Goal: Task Accomplishment & Management: Use online tool/utility

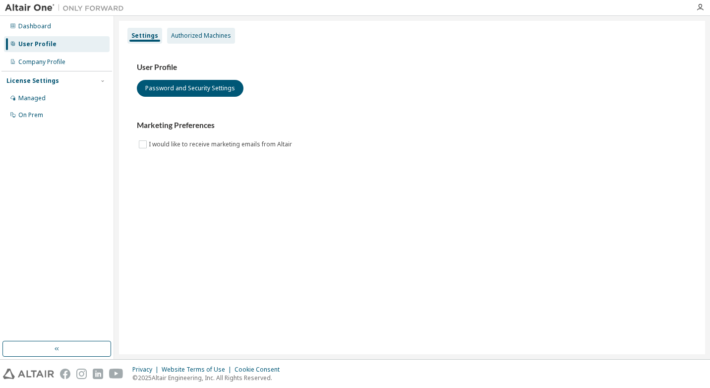
click at [203, 41] on div "Authorized Machines" at bounding box center [201, 36] width 68 height 16
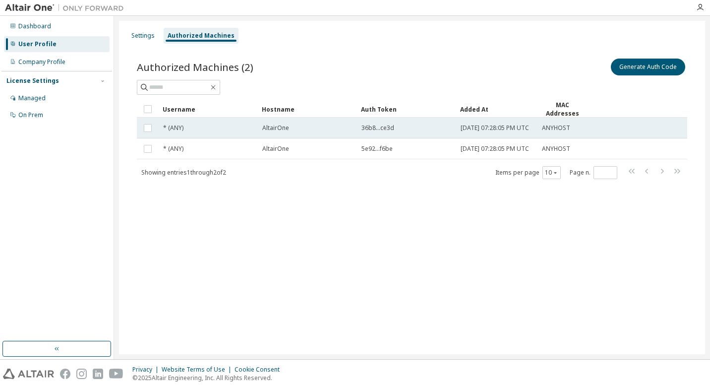
click at [385, 130] on span "36b8...ce3d" at bounding box center [378, 128] width 33 height 8
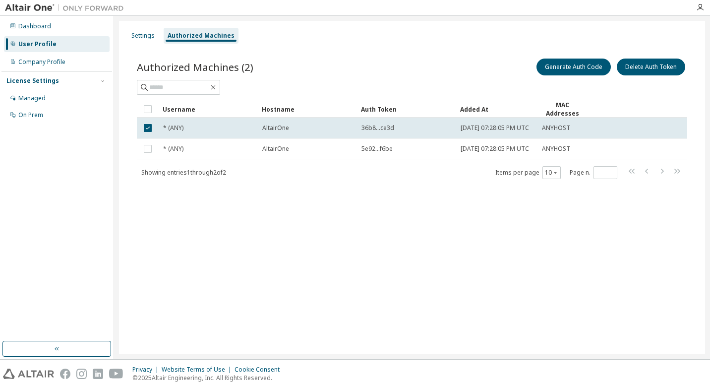
click at [376, 268] on div "Settings Authorized Machines Authorized Machines (2) Generate Auth Code Delete …" at bounding box center [412, 187] width 586 height 333
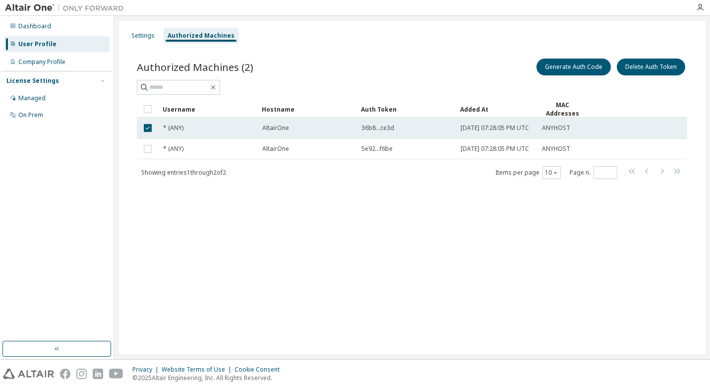
click at [553, 130] on span "ANYHOST" at bounding box center [556, 128] width 28 height 8
click at [541, 128] on td "ANYHOST" at bounding box center [563, 128] width 50 height 21
click at [558, 130] on span "ANYHOST" at bounding box center [556, 128] width 28 height 8
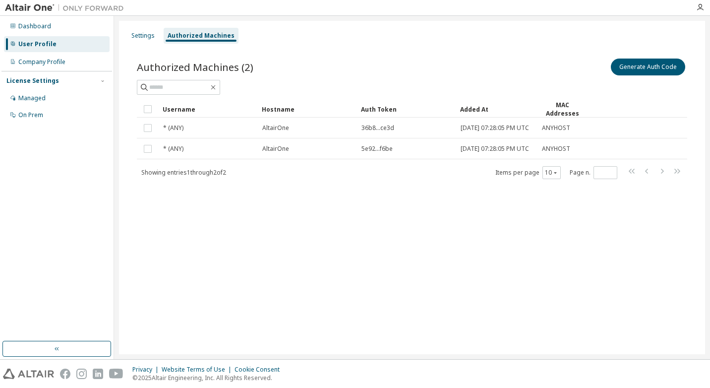
click at [331, 250] on div "Settings Authorized Machines Authorized Machines (2) Generate Auth Code Clear L…" at bounding box center [412, 187] width 586 height 333
click at [178, 177] on span "Showing entries 1 through 2 of 2" at bounding box center [183, 172] width 85 height 8
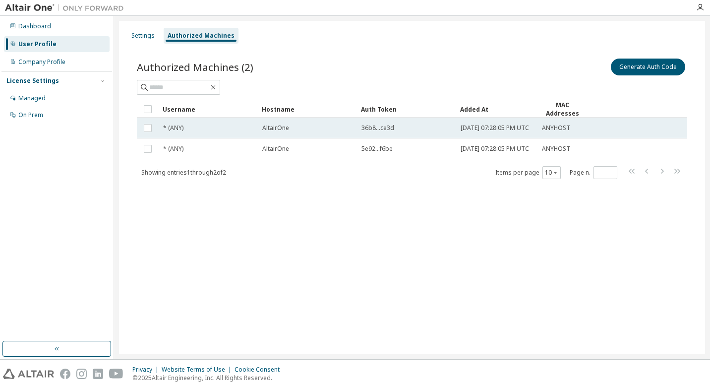
click at [385, 131] on span "36b8...ce3d" at bounding box center [378, 128] width 33 height 8
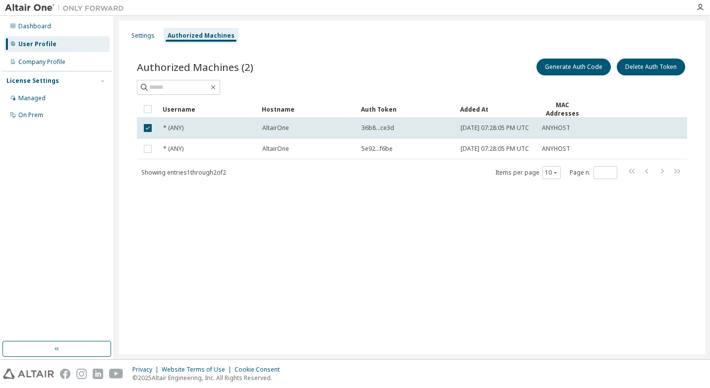
drag, startPoint x: 209, startPoint y: 210, endPoint x: 198, endPoint y: 187, distance: 25.7
click at [210, 205] on div "Authorized Machines (2) Generate Auth Code Delete Auth Token Clear Load Save Sa…" at bounding box center [412, 125] width 574 height 161
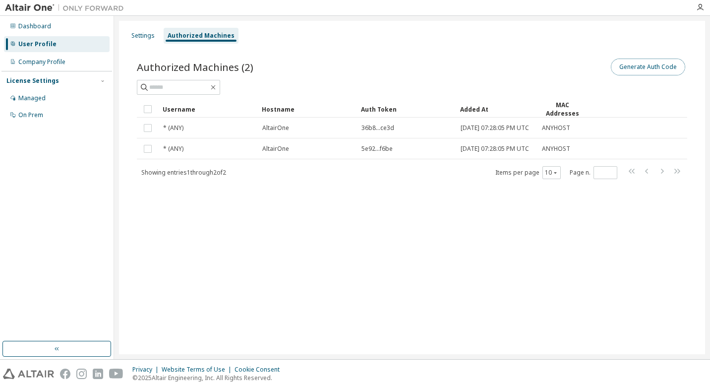
click at [648, 64] on button "Generate Auth Code" at bounding box center [648, 67] width 74 height 17
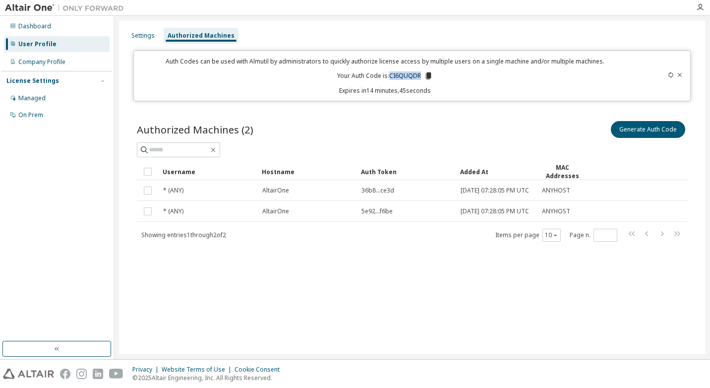
drag, startPoint x: 390, startPoint y: 74, endPoint x: 420, endPoint y: 72, distance: 29.4
click at [420, 72] on p "Your Auth Code is: CI6QUQDR" at bounding box center [385, 75] width 96 height 9
copy p "CI6QUQDR"
click at [451, 112] on div "Authorized Machines (2) Generate Auth Code Clear Load Save Save As Field Operat…" at bounding box center [412, 187] width 574 height 161
click at [428, 75] on icon at bounding box center [428, 75] width 5 height 7
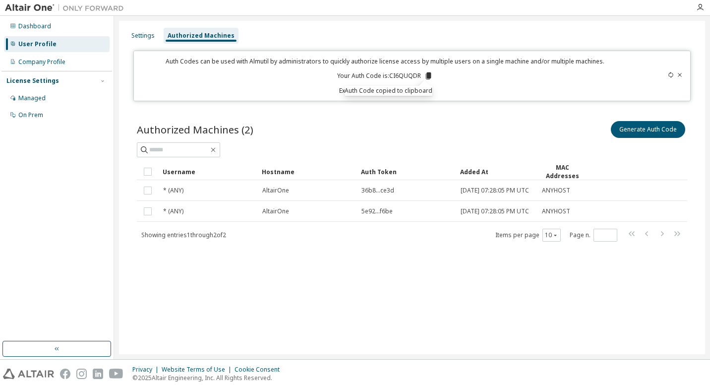
click at [335, 277] on div "Settings Authorized Machines Auth Codes can be used with Almutil by administrat…" at bounding box center [412, 187] width 586 height 333
click at [429, 75] on icon at bounding box center [428, 75] width 5 height 7
click at [434, 281] on div "Settings Authorized Machines Auth Codes can be used with Almutil by administrat…" at bounding box center [412, 187] width 586 height 333
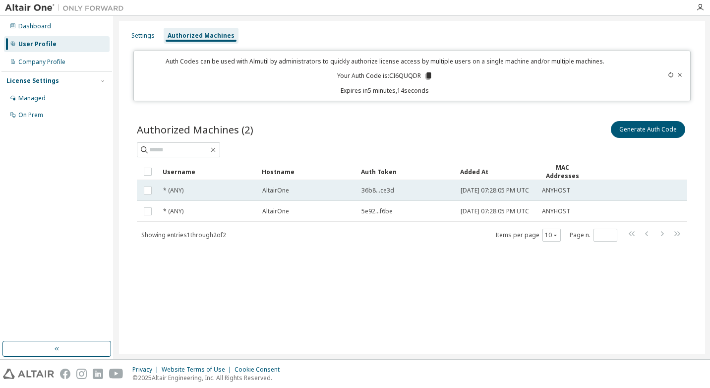
click at [556, 190] on span "ANYHOST" at bounding box center [556, 191] width 28 height 8
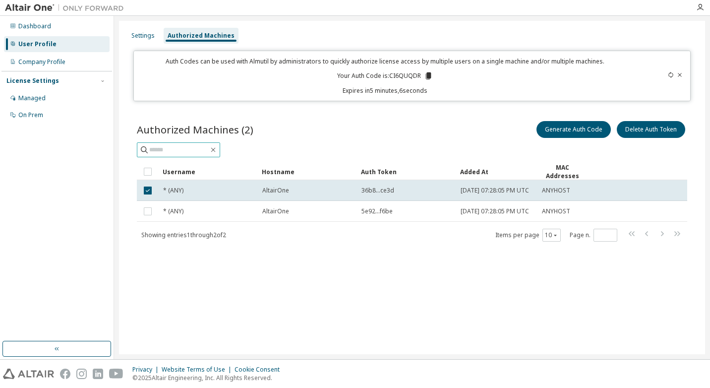
click at [197, 149] on input "text" at bounding box center [179, 150] width 60 height 10
click at [175, 182] on td "* (ANY)" at bounding box center [208, 190] width 99 height 21
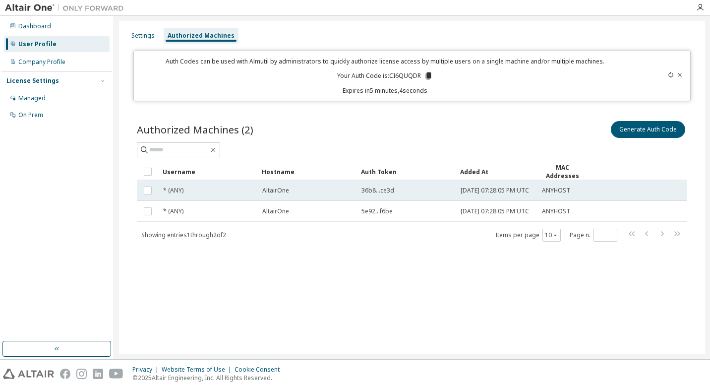
click at [181, 194] on span "* (ANY)" at bounding box center [173, 191] width 20 height 8
click at [173, 194] on span "* (ANY)" at bounding box center [173, 191] width 20 height 8
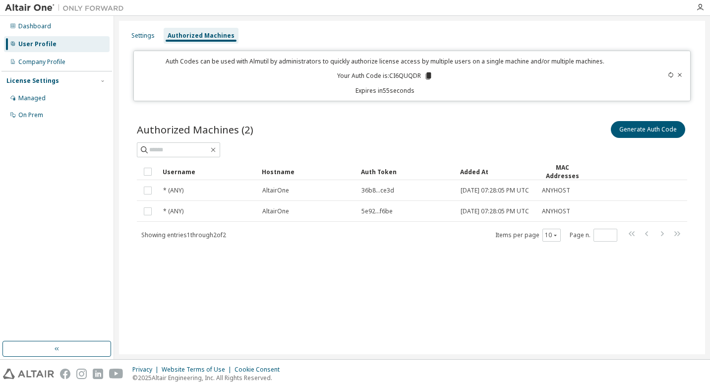
drag, startPoint x: 348, startPoint y: 259, endPoint x: 306, endPoint y: 277, distance: 45.1
click at [306, 277] on div "Settings Authorized Machines Auth Codes can be used with Almutil by administrat…" at bounding box center [412, 187] width 586 height 333
click at [461, 264] on div "Authorized Machines (2) Generate Auth Code Clear Load Save Save As Field Operat…" at bounding box center [412, 187] width 574 height 161
click at [645, 130] on button "Generate Auth Code" at bounding box center [648, 129] width 74 height 17
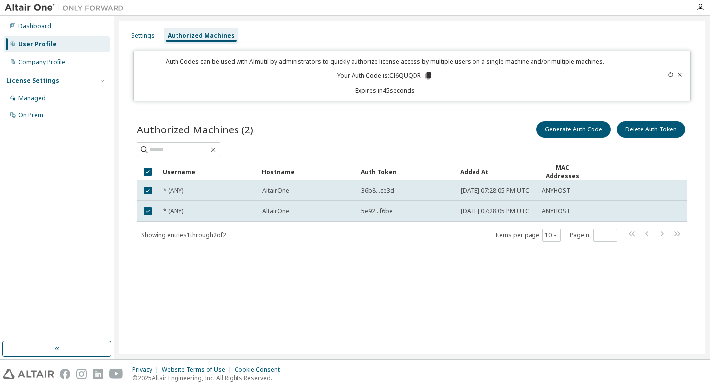
click at [474, 301] on div "Settings Authorized Machines Auth Codes can be used with Almutil by administrat…" at bounding box center [412, 187] width 586 height 333
click at [486, 282] on div "Settings Authorized Machines Auth Codes can be used with Almutil by administrat…" at bounding box center [412, 187] width 586 height 333
click at [466, 280] on div "Settings Authorized Machines Auth Codes can be used with Almutil by administrat…" at bounding box center [412, 187] width 586 height 333
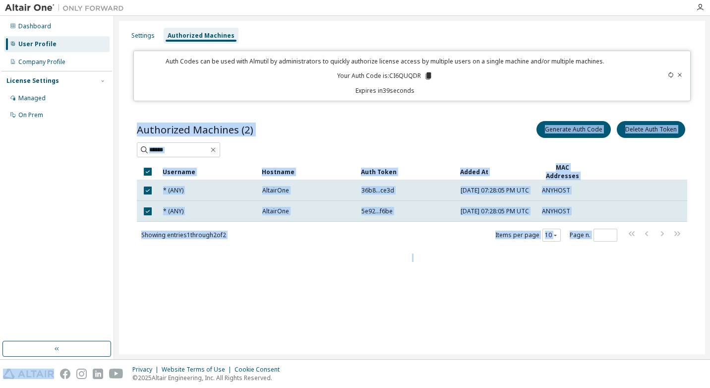
click at [466, 280] on div "Settings Authorized Machines Auth Codes can be used with Almutil by administrat…" at bounding box center [412, 187] width 586 height 333
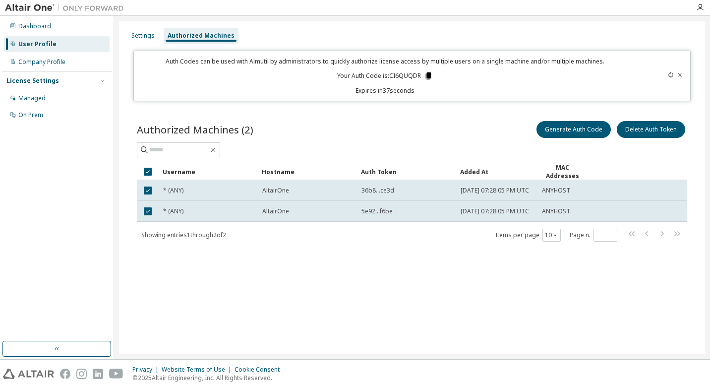
click at [428, 74] on icon at bounding box center [428, 75] width 5 height 7
click at [347, 276] on div "Settings Authorized Machines Auth Codes can be used with Almutil by administrat…" at bounding box center [412, 187] width 586 height 333
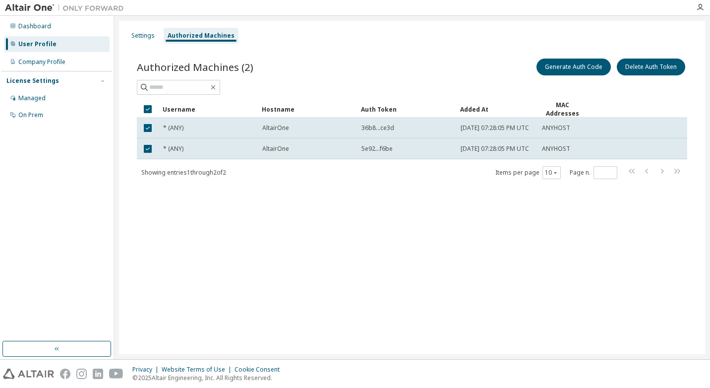
click at [304, 246] on div "Settings Authorized Machines Authorized Machines (2) Generate Auth Code Delete …" at bounding box center [412, 187] width 586 height 333
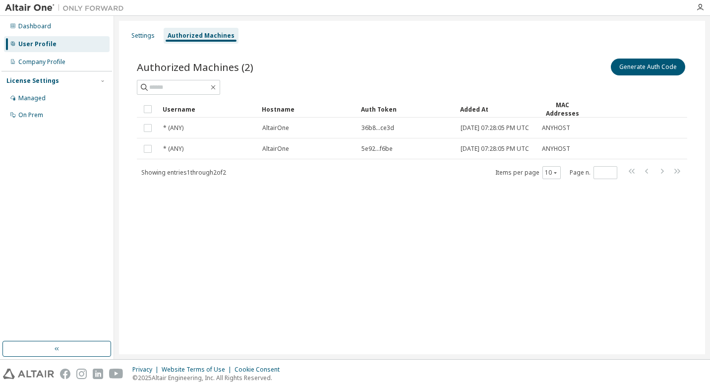
click at [422, 336] on div "Settings Authorized Machines Authorized Machines (2) Generate Auth Code Clear L…" at bounding box center [412, 187] width 586 height 333
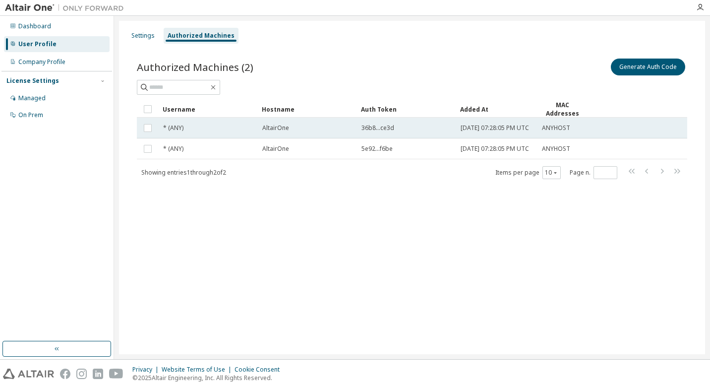
click at [383, 127] on span "36b8...ce3d" at bounding box center [378, 128] width 33 height 8
drag, startPoint x: 391, startPoint y: 133, endPoint x: 377, endPoint y: 131, distance: 13.5
click at [377, 131] on span "36b8...ce3d" at bounding box center [378, 128] width 33 height 8
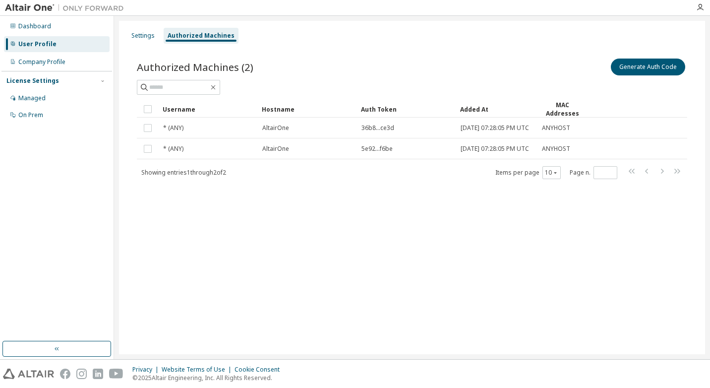
click at [375, 131] on span "36b8...ce3d" at bounding box center [378, 128] width 33 height 8
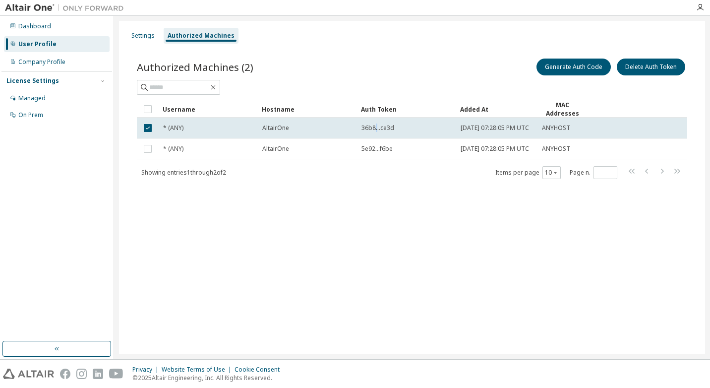
click at [375, 130] on span "36b8...ce3d" at bounding box center [378, 128] width 33 height 8
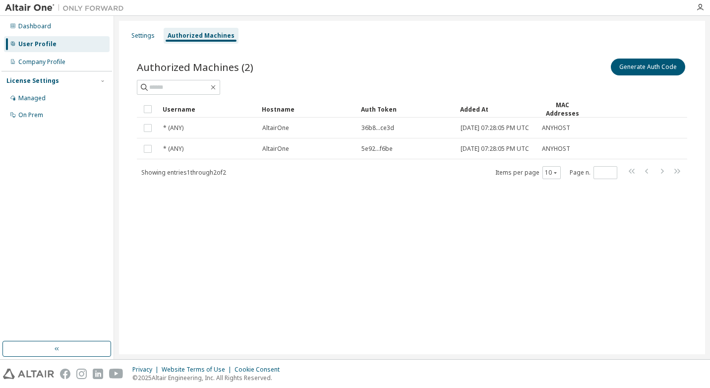
click at [375, 130] on span "36b8...ce3d" at bounding box center [378, 128] width 33 height 8
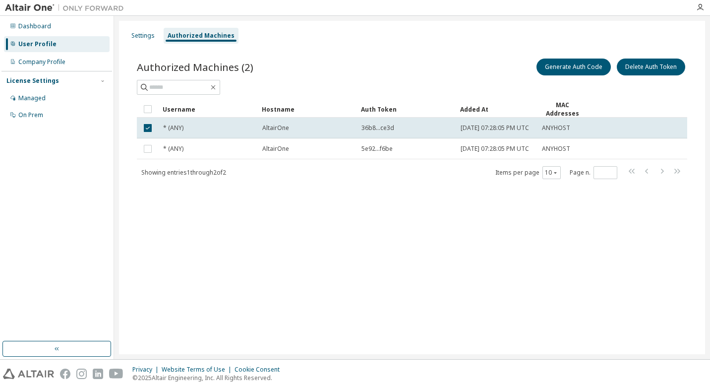
click at [375, 130] on span "36b8...ce3d" at bounding box center [378, 128] width 33 height 8
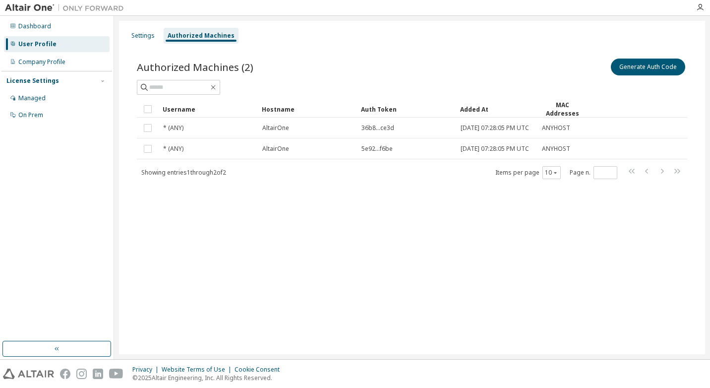
click at [372, 204] on div "Authorized Machines (2) Generate Auth Code Clear Load Save Save As Field Operat…" at bounding box center [412, 125] width 574 height 161
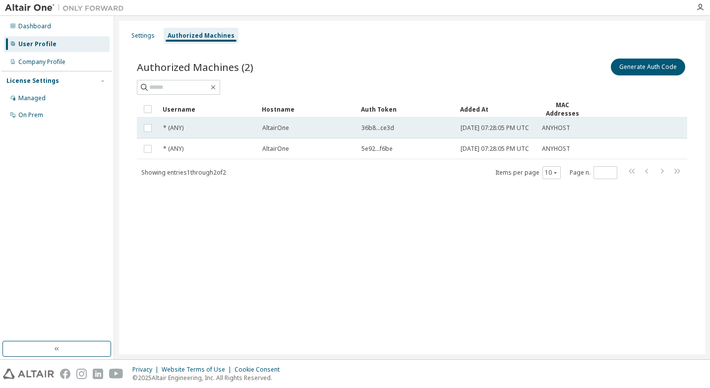
click at [552, 131] on span "ANYHOST" at bounding box center [556, 128] width 28 height 8
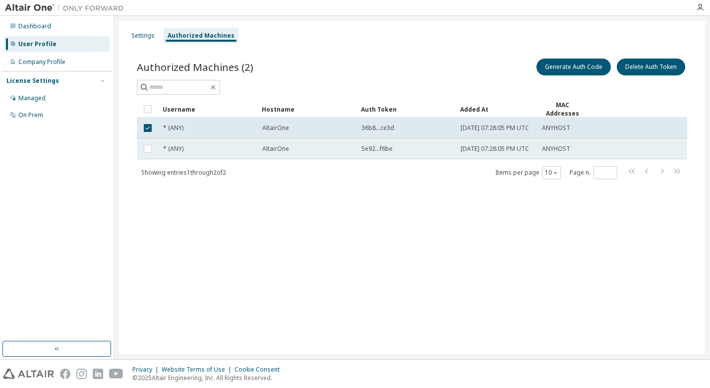
click at [552, 150] on span "ANYHOST" at bounding box center [556, 149] width 28 height 8
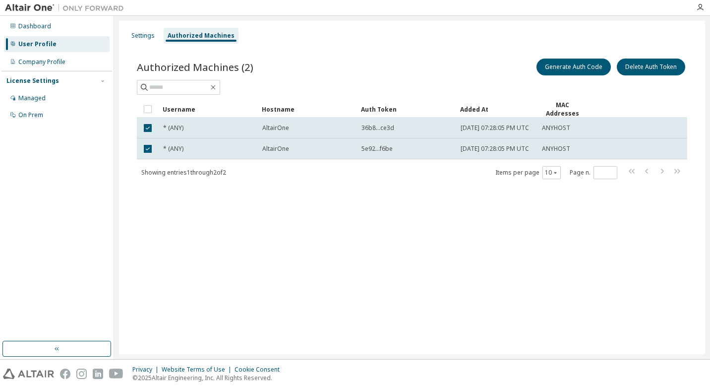
click at [185, 236] on div "Settings Authorized Machines Authorized Machines (2) Generate Auth Code Delete …" at bounding box center [412, 187] width 586 height 333
click at [263, 252] on div "Settings Authorized Machines Authorized Machines (2) Generate Auth Code Delete …" at bounding box center [412, 187] width 586 height 333
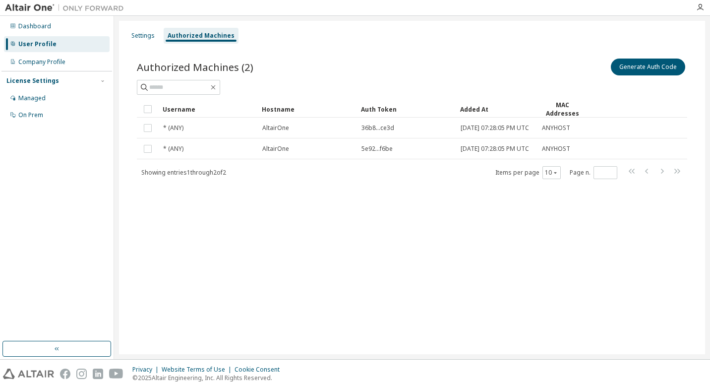
click at [252, 231] on div "Settings Authorized Machines Authorized Machines (2) Generate Auth Code Clear L…" at bounding box center [412, 187] width 586 height 333
click at [653, 68] on button "Generate Auth Code" at bounding box center [648, 67] width 74 height 17
